Goal: Information Seeking & Learning: Learn about a topic

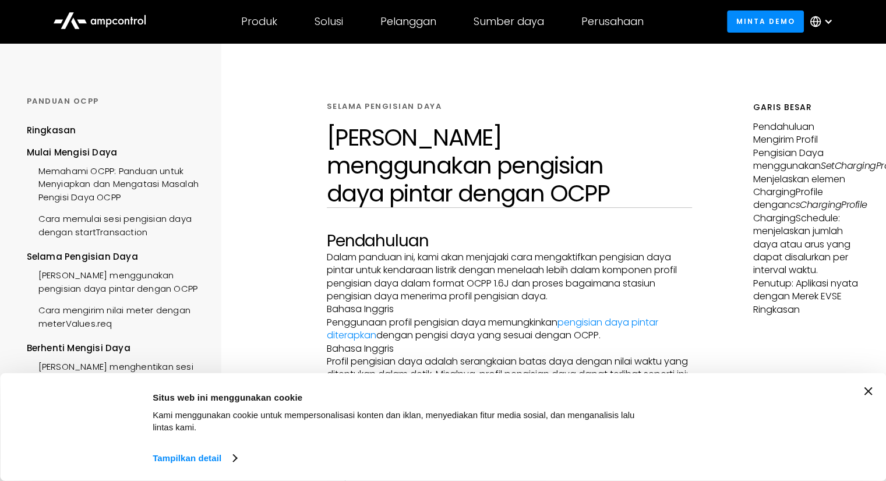
click at [872, 392] on icon "Tutup spanduk" at bounding box center [868, 392] width 8 height 8
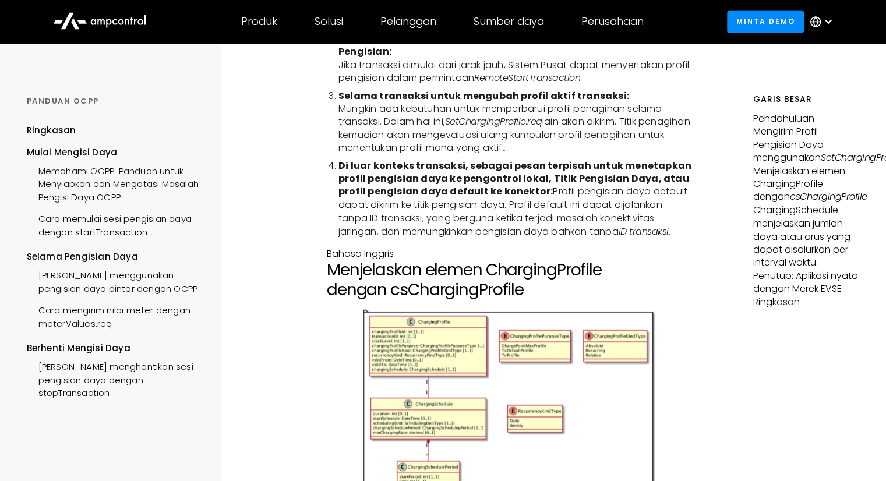
scroll to position [33, 0]
